Goal: Transaction & Acquisition: Purchase product/service

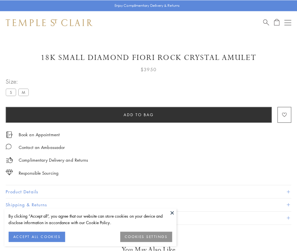
scroll to position [33, 0]
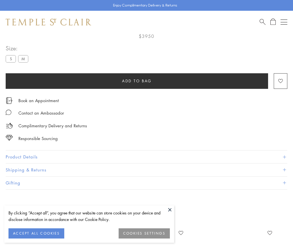
click at [137, 79] on span "Add to bag" at bounding box center [137, 81] width 30 height 6
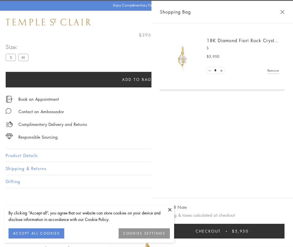
click at [284, 235] on button "Checkout $3,950" at bounding box center [222, 231] width 124 height 15
